Goal: Task Accomplishment & Management: Use online tool/utility

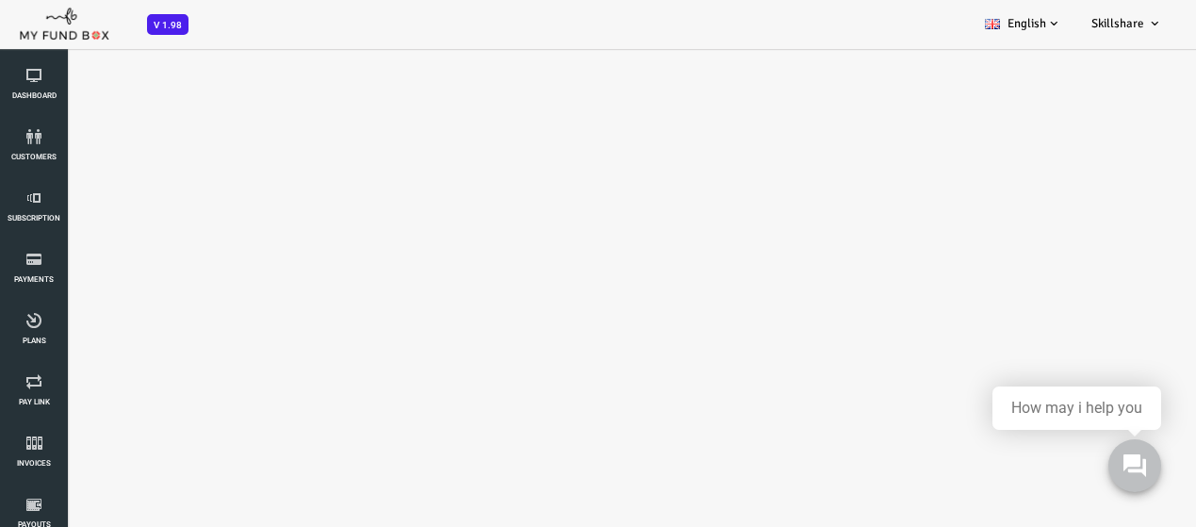
select select "100"
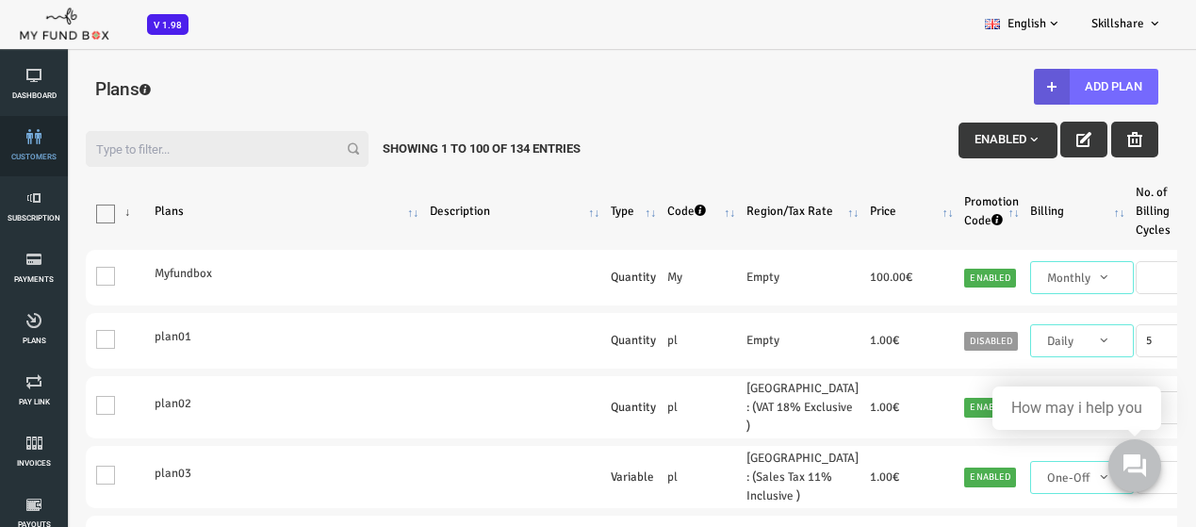
click at [34, 142] on icon at bounding box center [34, 136] width 57 height 15
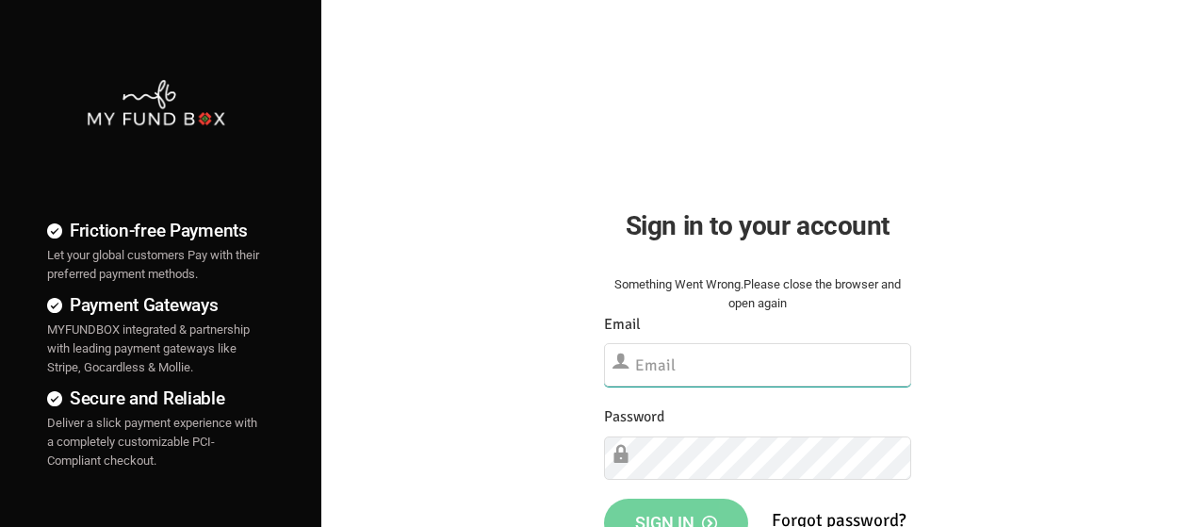
type input "[EMAIL_ADDRESS][DOMAIN_NAME]"
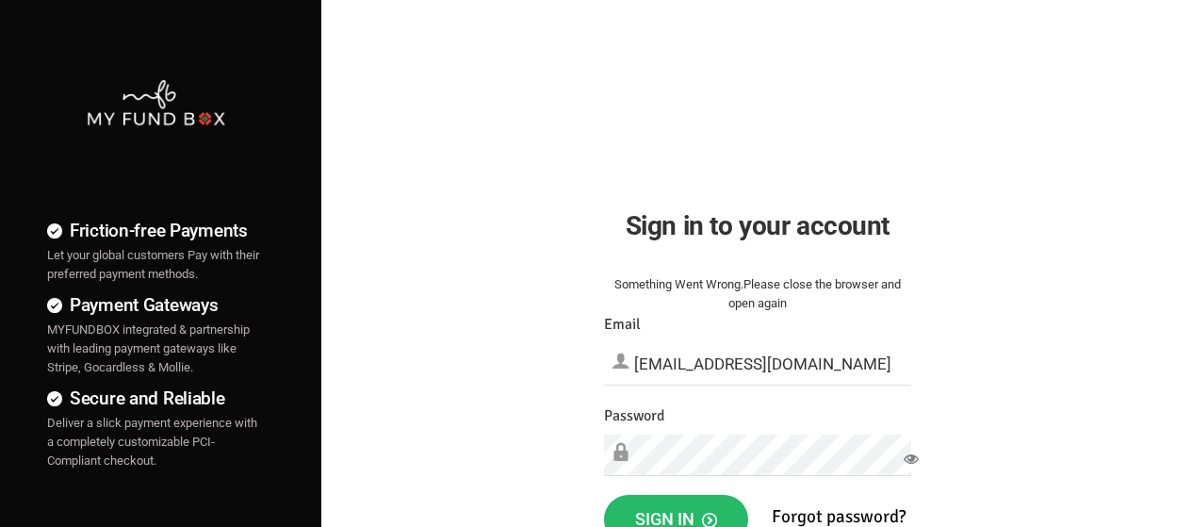
click at [703, 494] on div "Something Went Wrong.Please close the browser and open again Your Donation info…" at bounding box center [757, 461] width 345 height 410
click at [703, 501] on button "Sign in" at bounding box center [676, 519] width 144 height 49
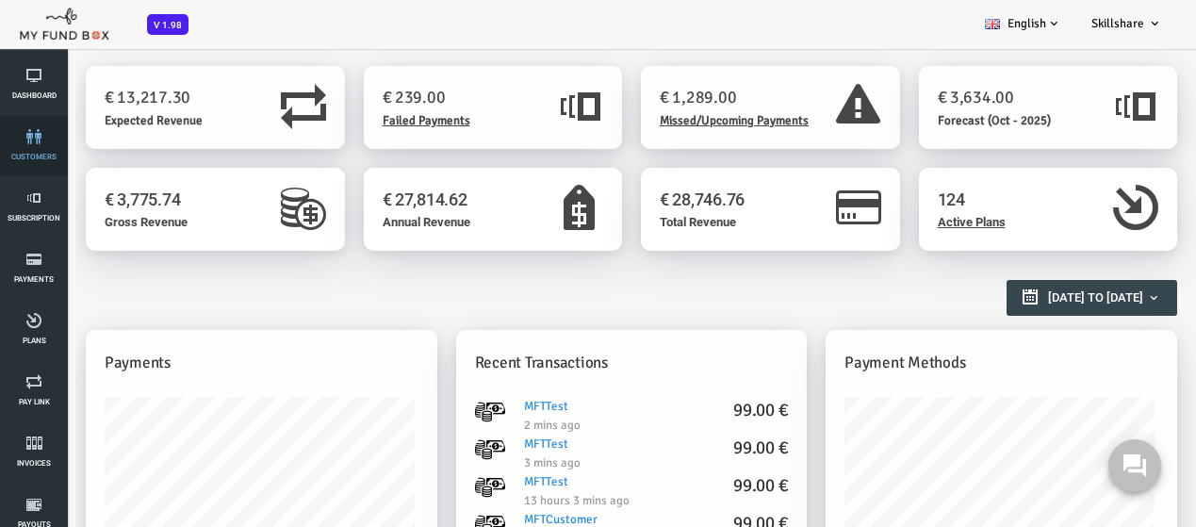
click at [27, 162] on link "customers" at bounding box center [34, 146] width 57 height 60
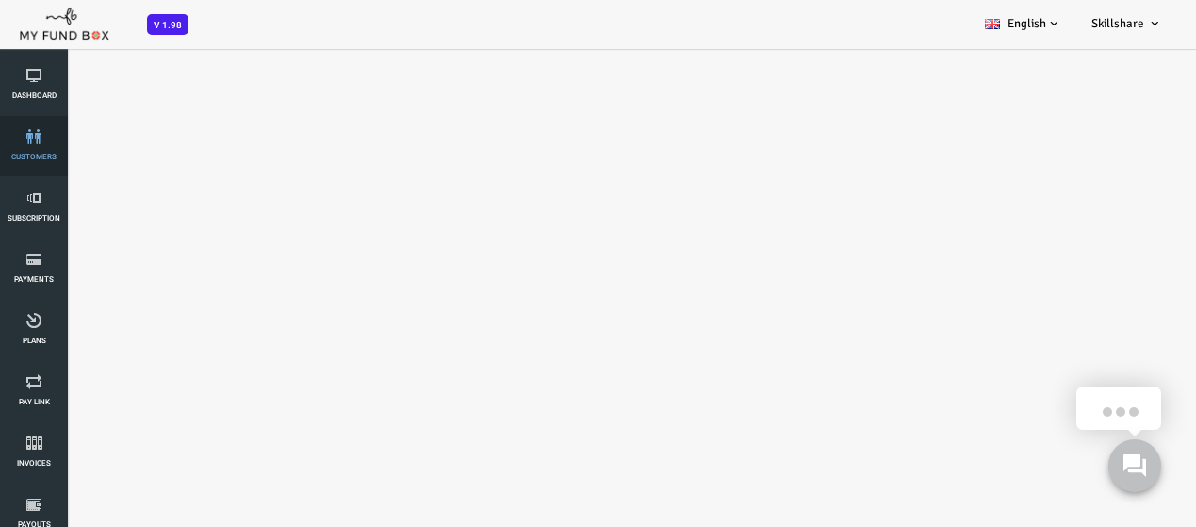
select select "100"
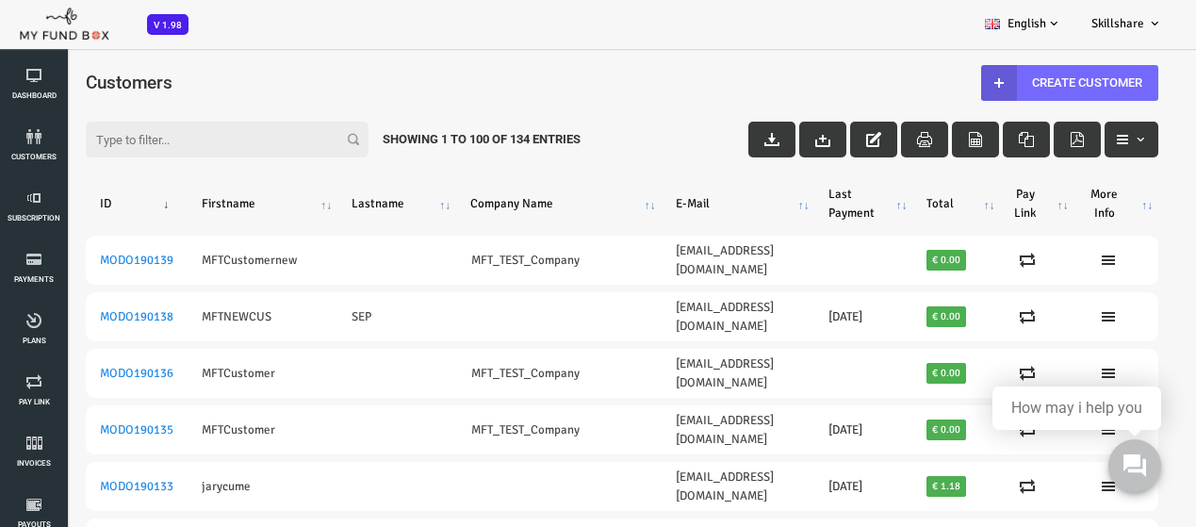
click at [166, 154] on input "Filter:" at bounding box center [179, 140] width 283 height 36
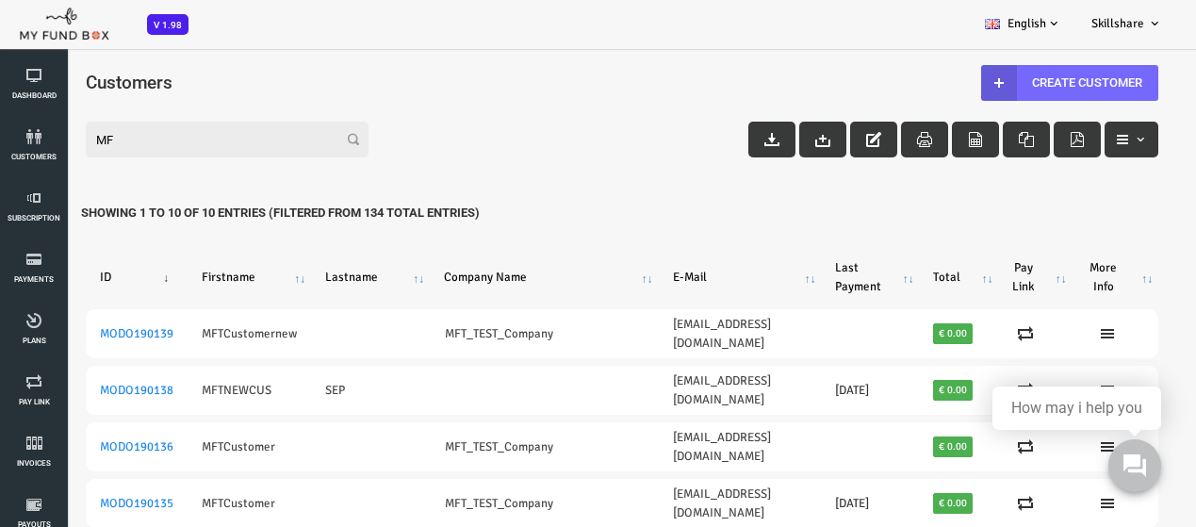
type input "M"
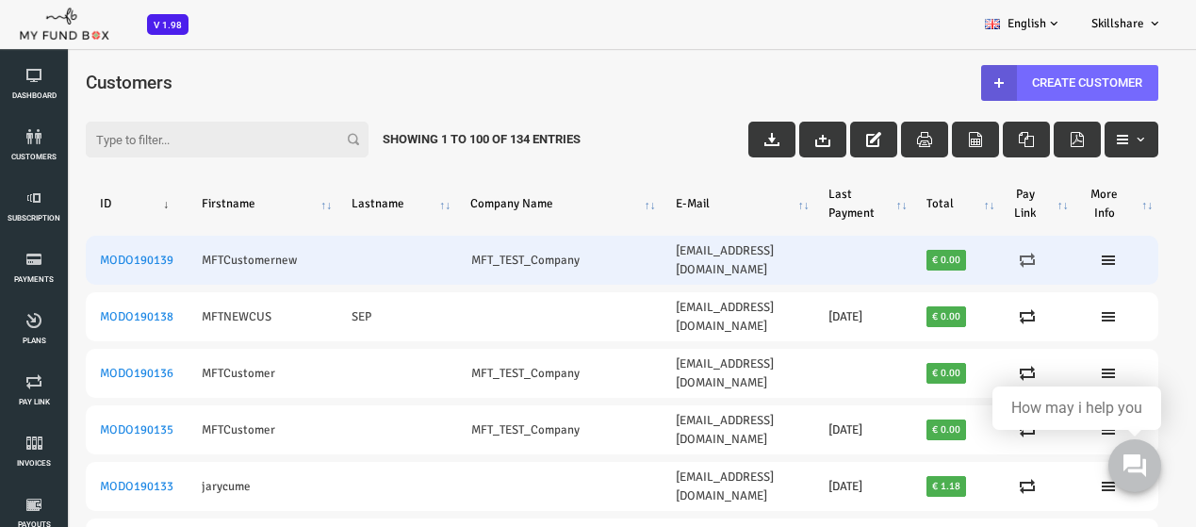
click at [987, 254] on icon at bounding box center [979, 260] width 15 height 15
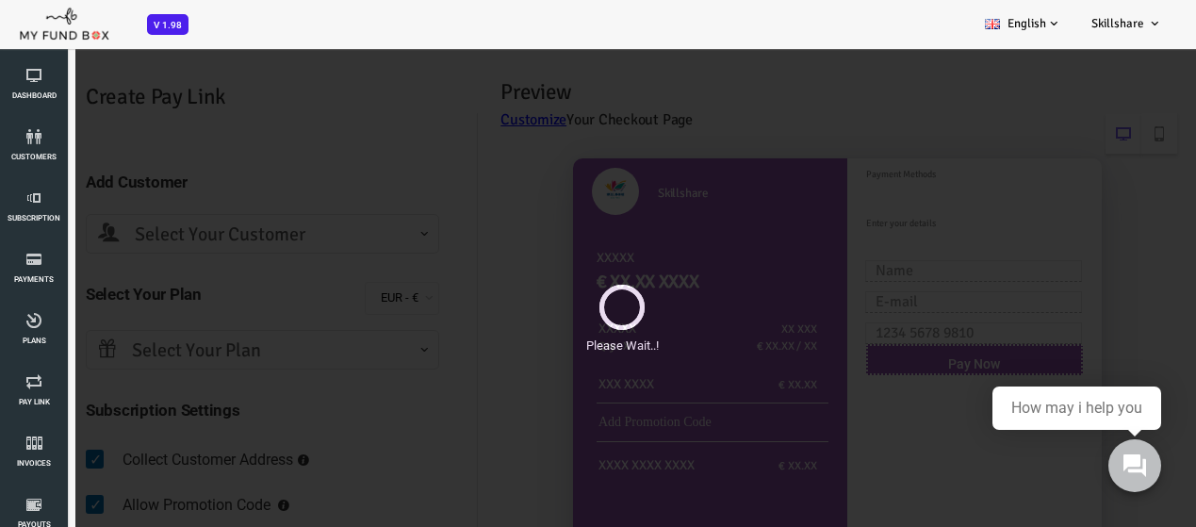
select select "mind4orce@gmail.com"
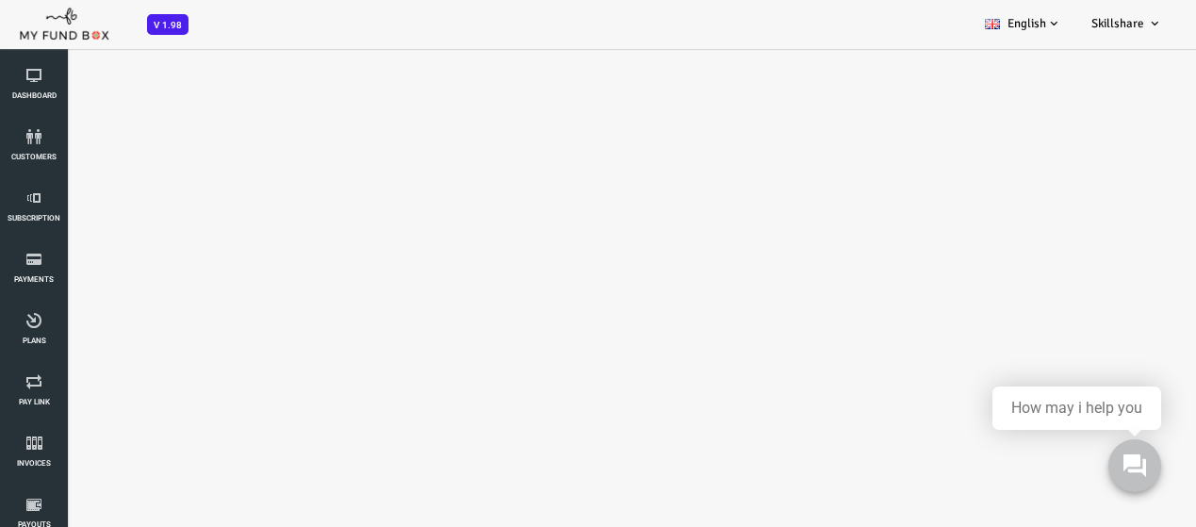
select select "100"
